Goal: Use online tool/utility

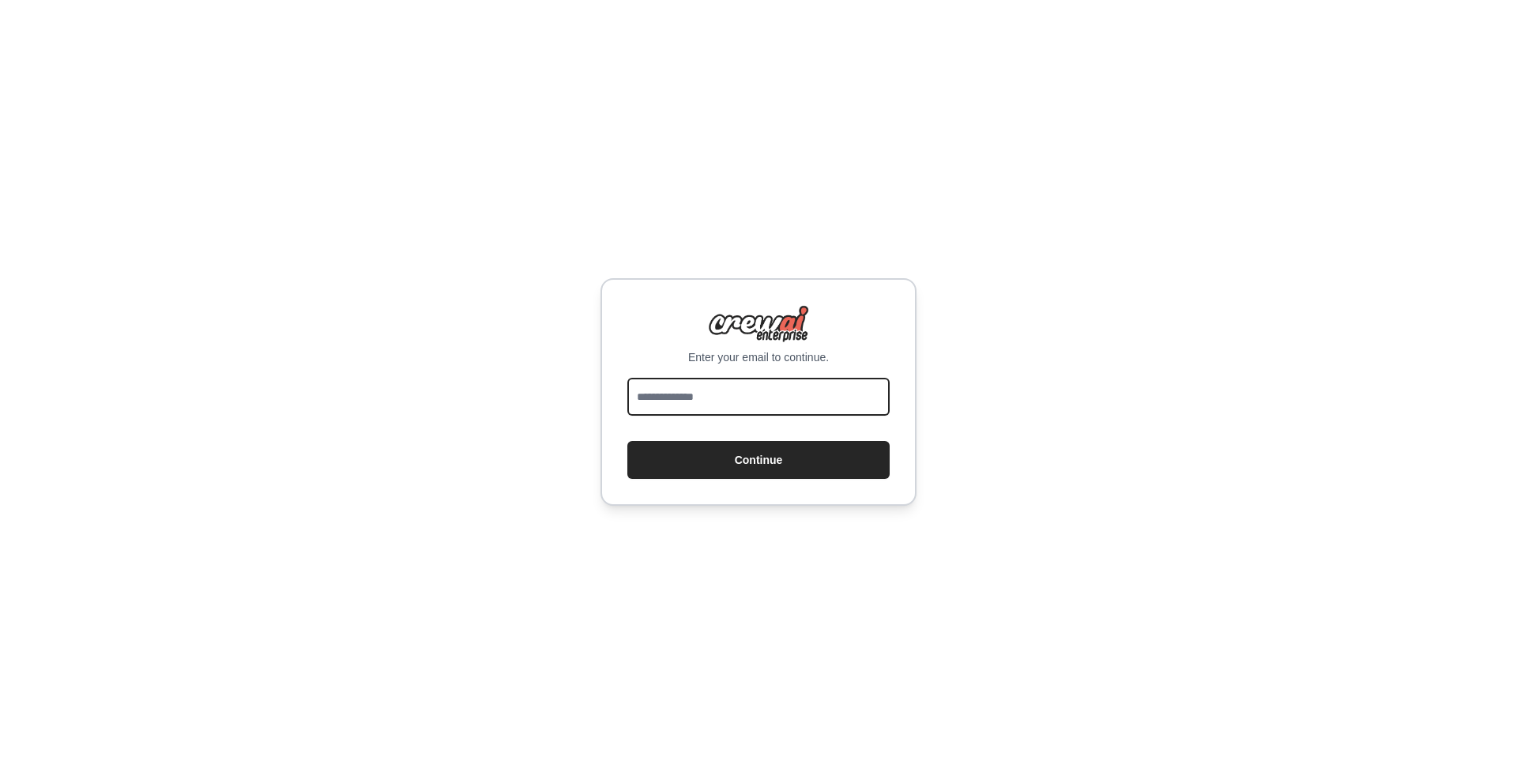
click at [703, 405] on input "email" at bounding box center [758, 396] width 262 height 38
type input "**********"
click at [686, 467] on button "Continue" at bounding box center [758, 460] width 262 height 38
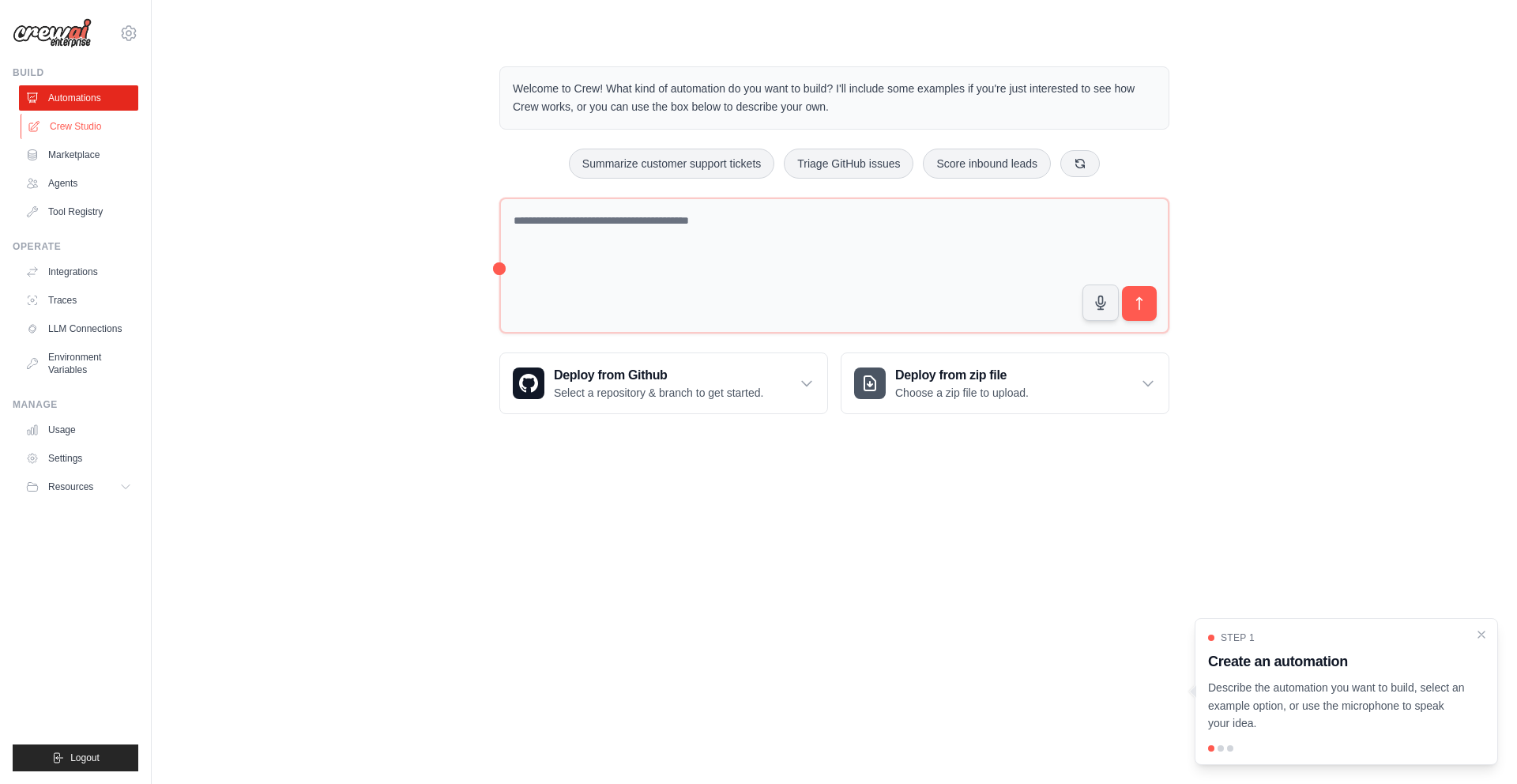
click at [86, 115] on link "Crew Studio" at bounding box center [80, 126] width 120 height 25
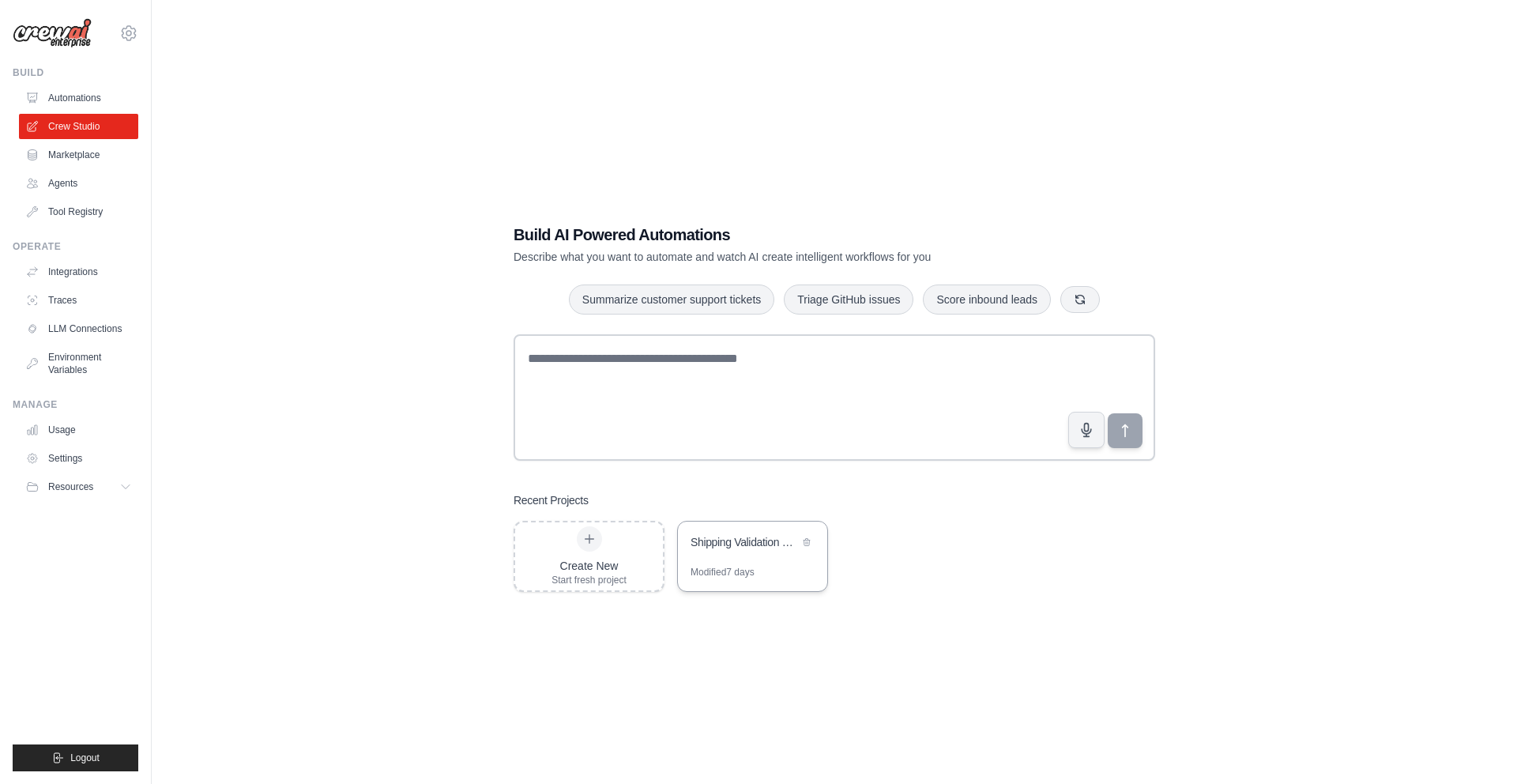
click at [761, 584] on div "Modified 7 days" at bounding box center [752, 579] width 149 height 25
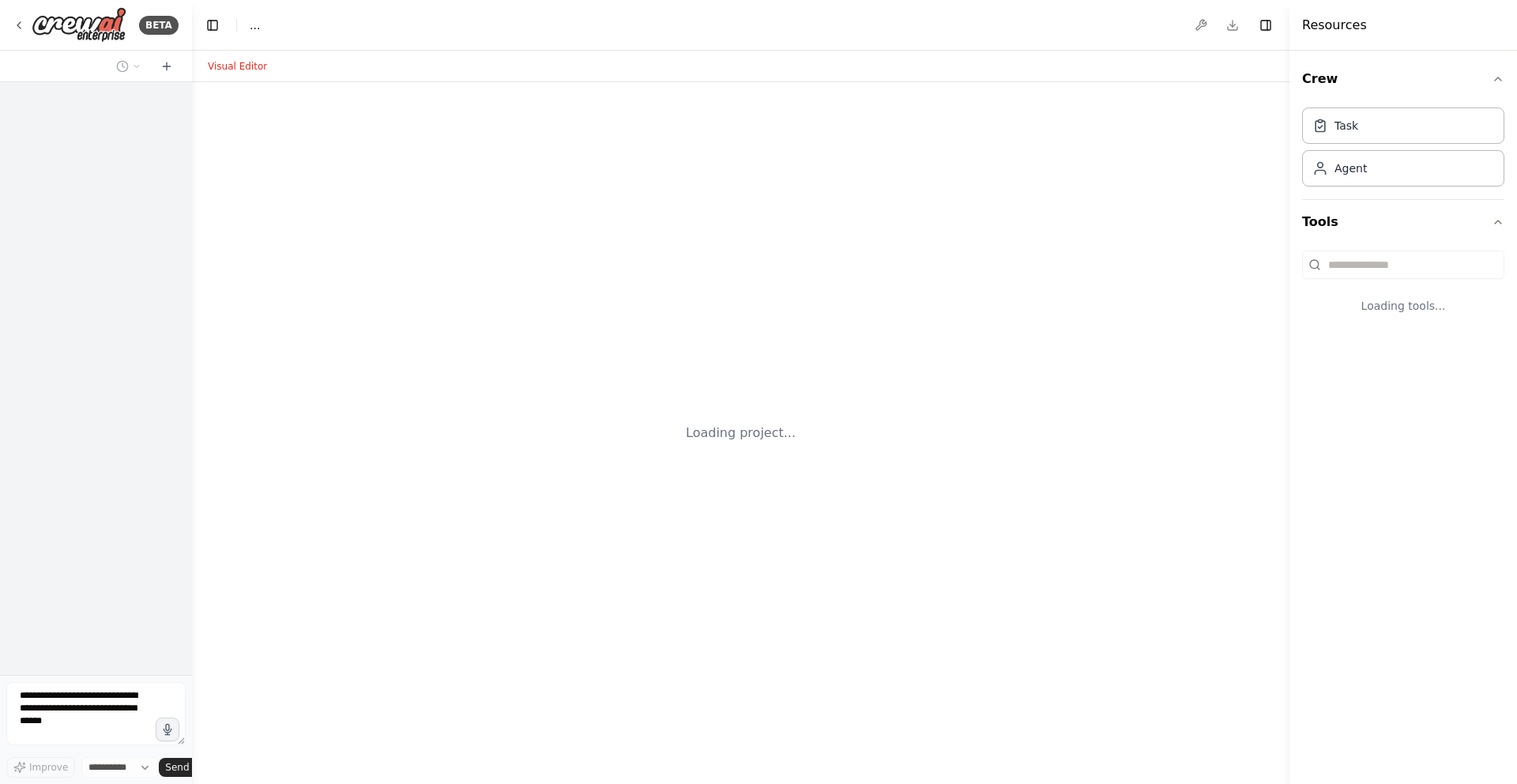
click at [762, 541] on div "Loading project..." at bounding box center [740, 433] width 1098 height 701
select select "****"
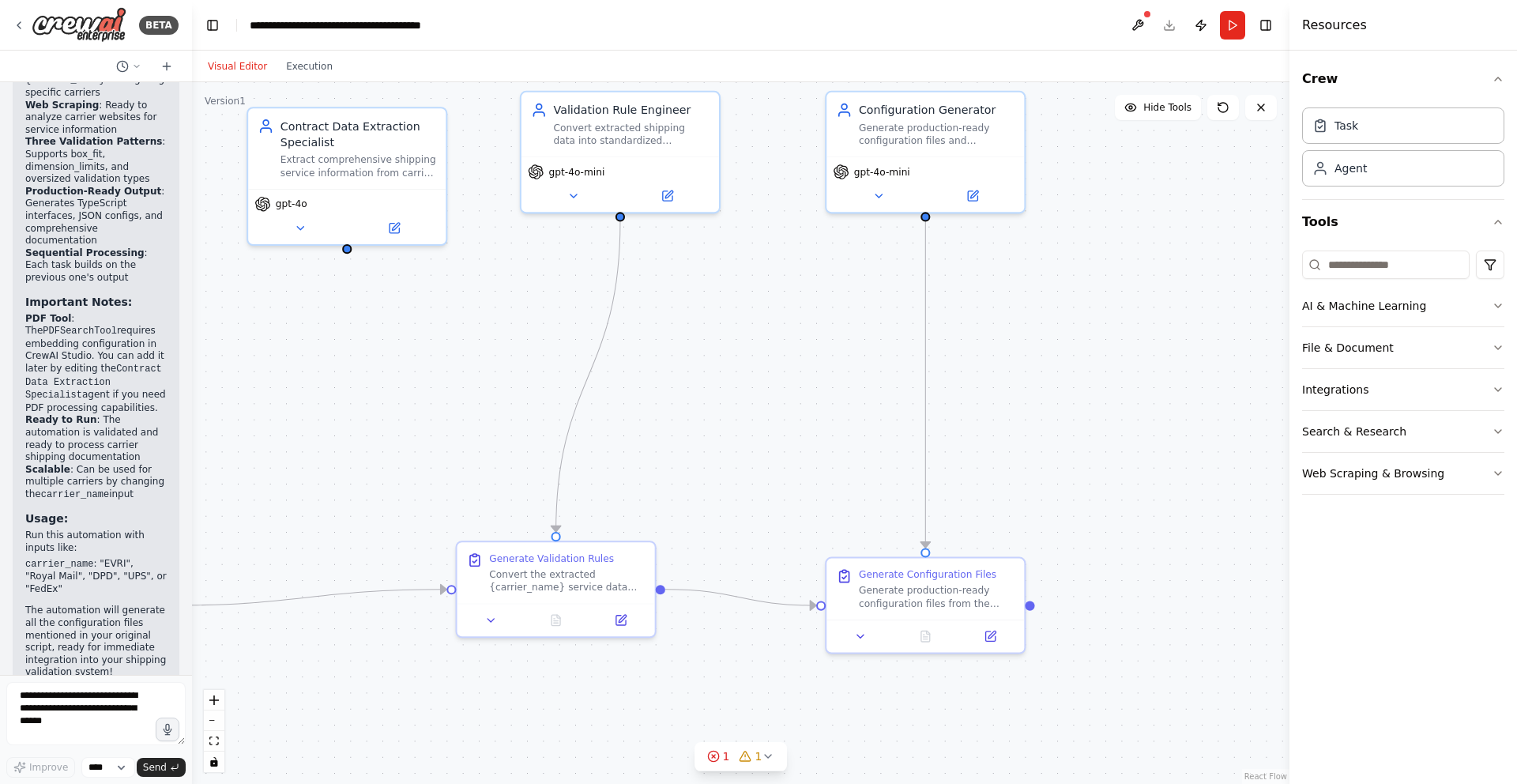
scroll to position [7504, 0]
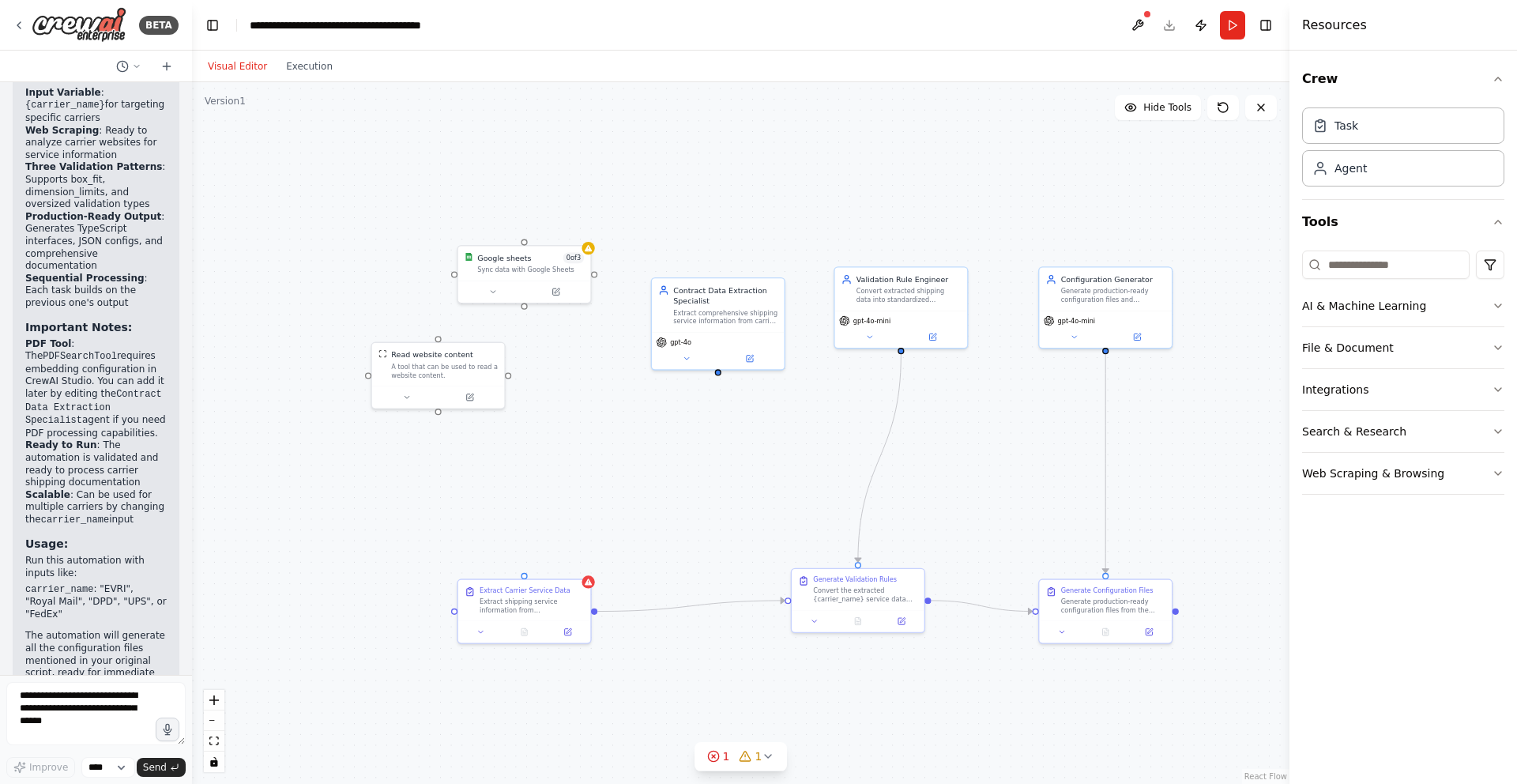
drag, startPoint x: 833, startPoint y: 468, endPoint x: 1041, endPoint y: 513, distance: 212.8
click at [1041, 513] on div ".deletable-edge-delete-btn { width: 20px; height: 20px; border: 0px solid #ffff…" at bounding box center [740, 433] width 1098 height 701
drag, startPoint x: 921, startPoint y: 314, endPoint x: 876, endPoint y: 435, distance: 129.1
click at [876, 435] on div "gpt-4o-mini" at bounding box center [860, 436] width 124 height 11
click at [539, 608] on div "Extract shipping service information from {carrier_name} contracts and document…" at bounding box center [533, 603] width 104 height 18
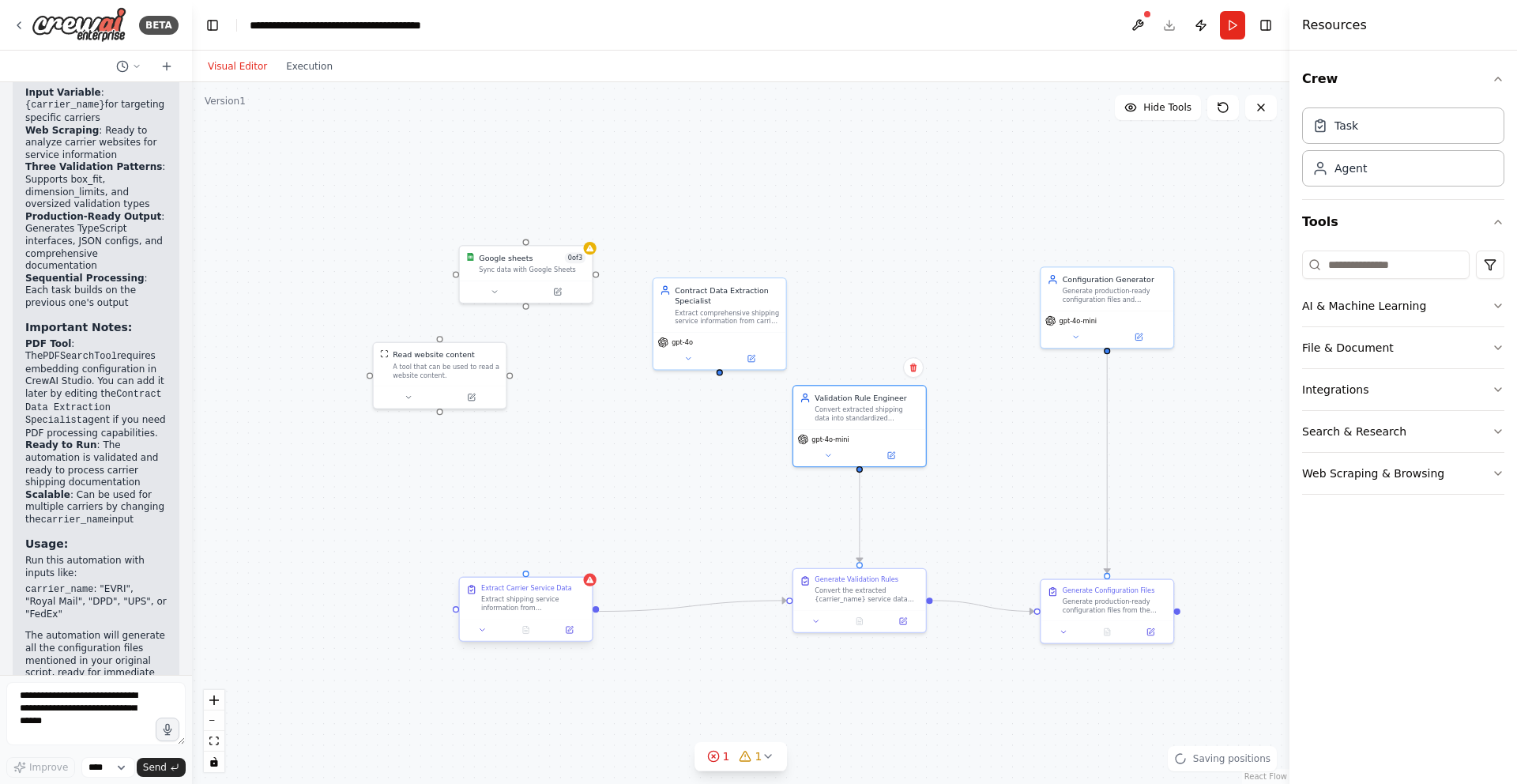
click at [539, 608] on div "Extract shipping service information from {carrier_name} contracts and document…" at bounding box center [533, 603] width 104 height 18
click at [506, 593] on div "Extract Carrier Service Data Extract shipping service information from {carrier…" at bounding box center [533, 597] width 104 height 28
click at [475, 595] on div "Extract Carrier Service Data Extract shipping service information from {carrier…" at bounding box center [526, 597] width 120 height 28
